Goal: Navigation & Orientation: Find specific page/section

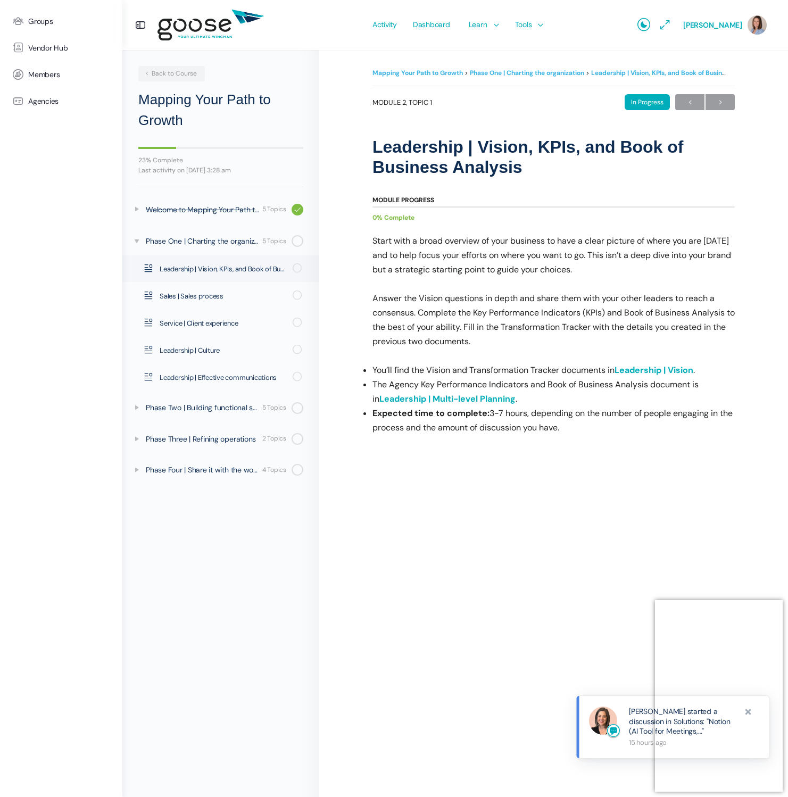
click at [217, 27] on img at bounding box center [211, 25] width 106 height 42
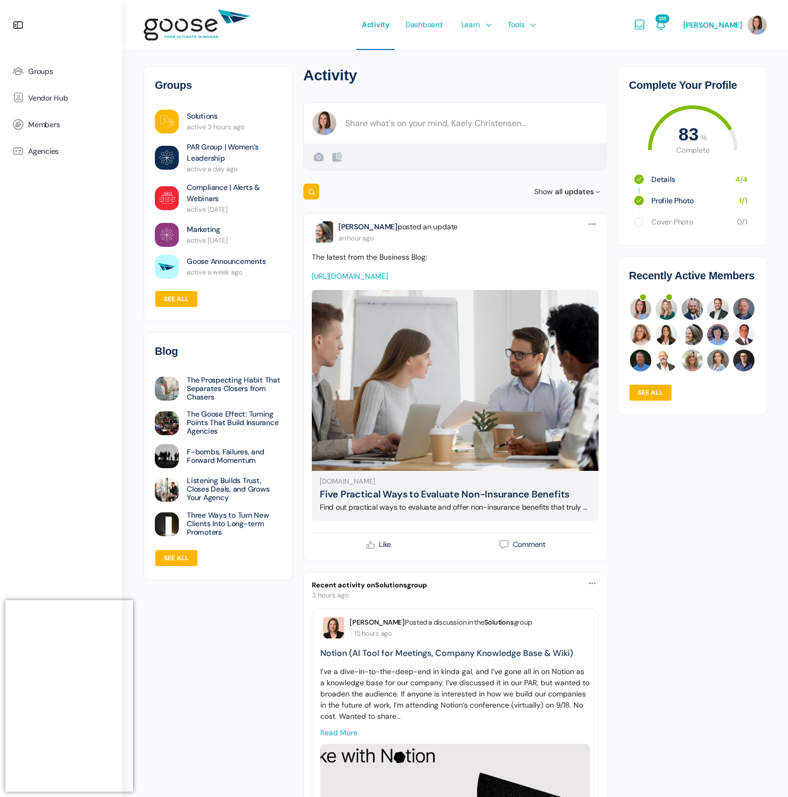
click at [658, 24] on e-page-transition at bounding box center [394, 398] width 788 height 797
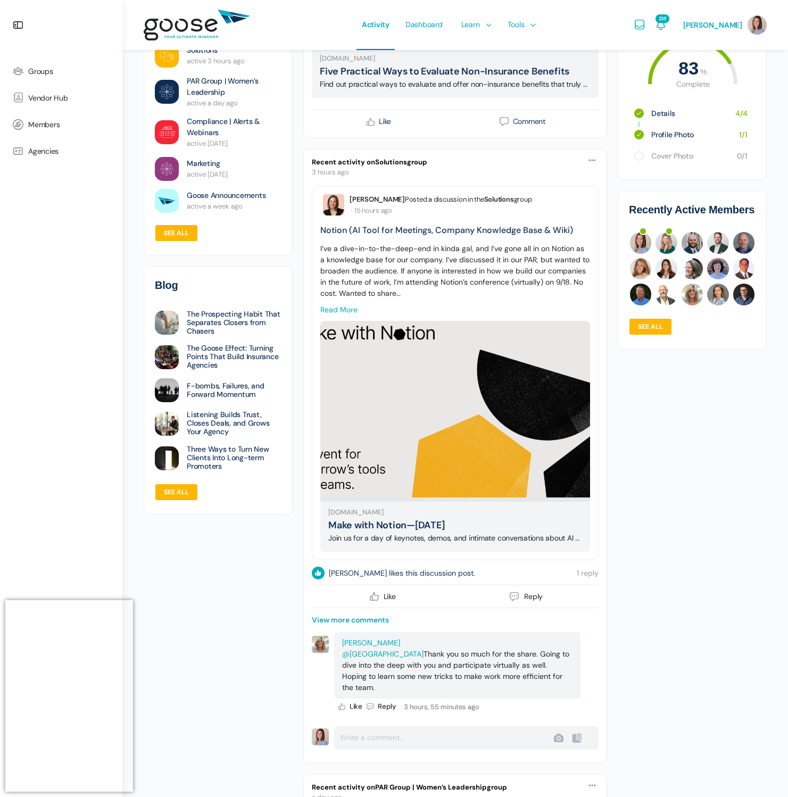
scroll to position [423, 0]
click at [386, 600] on span "Like" at bounding box center [390, 596] width 12 height 7
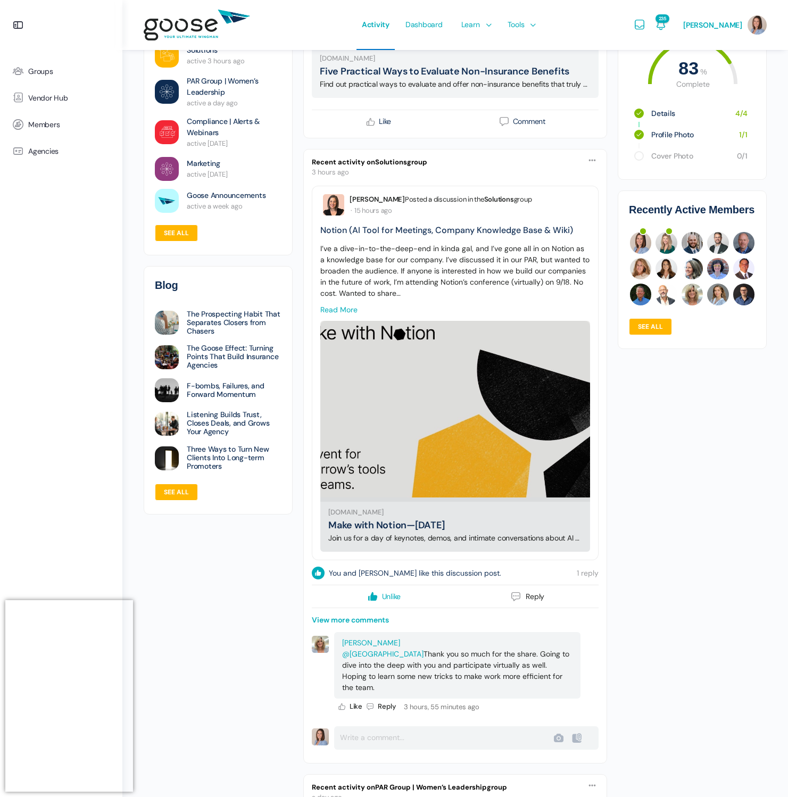
click at [444, 532] on link "Make with Notion—September 18, 2025" at bounding box center [386, 525] width 116 height 13
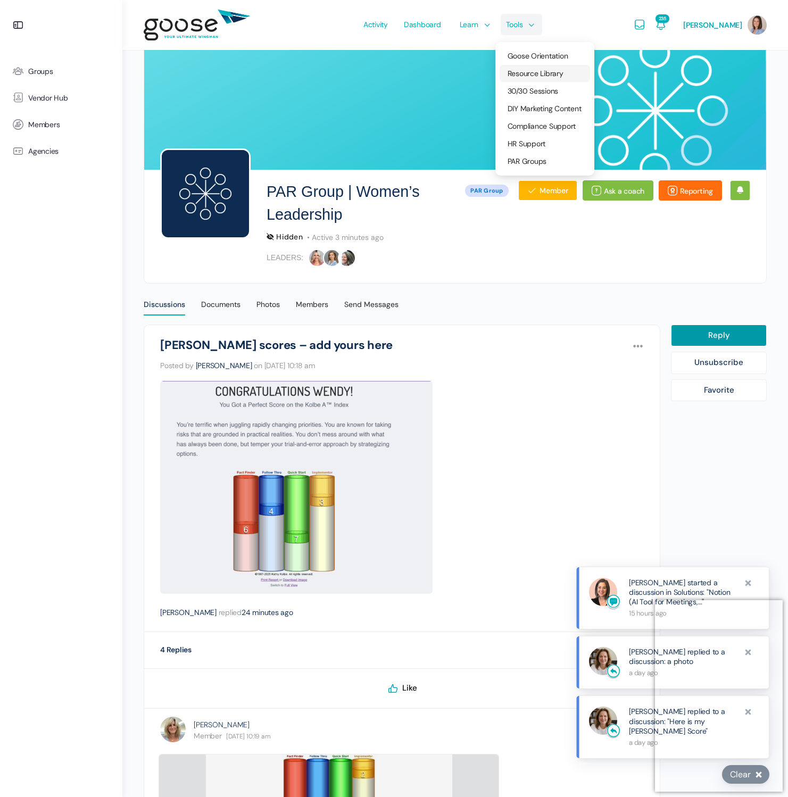
click at [524, 71] on span "Resource Library" at bounding box center [536, 74] width 56 height 10
